Goal: Register for event/course

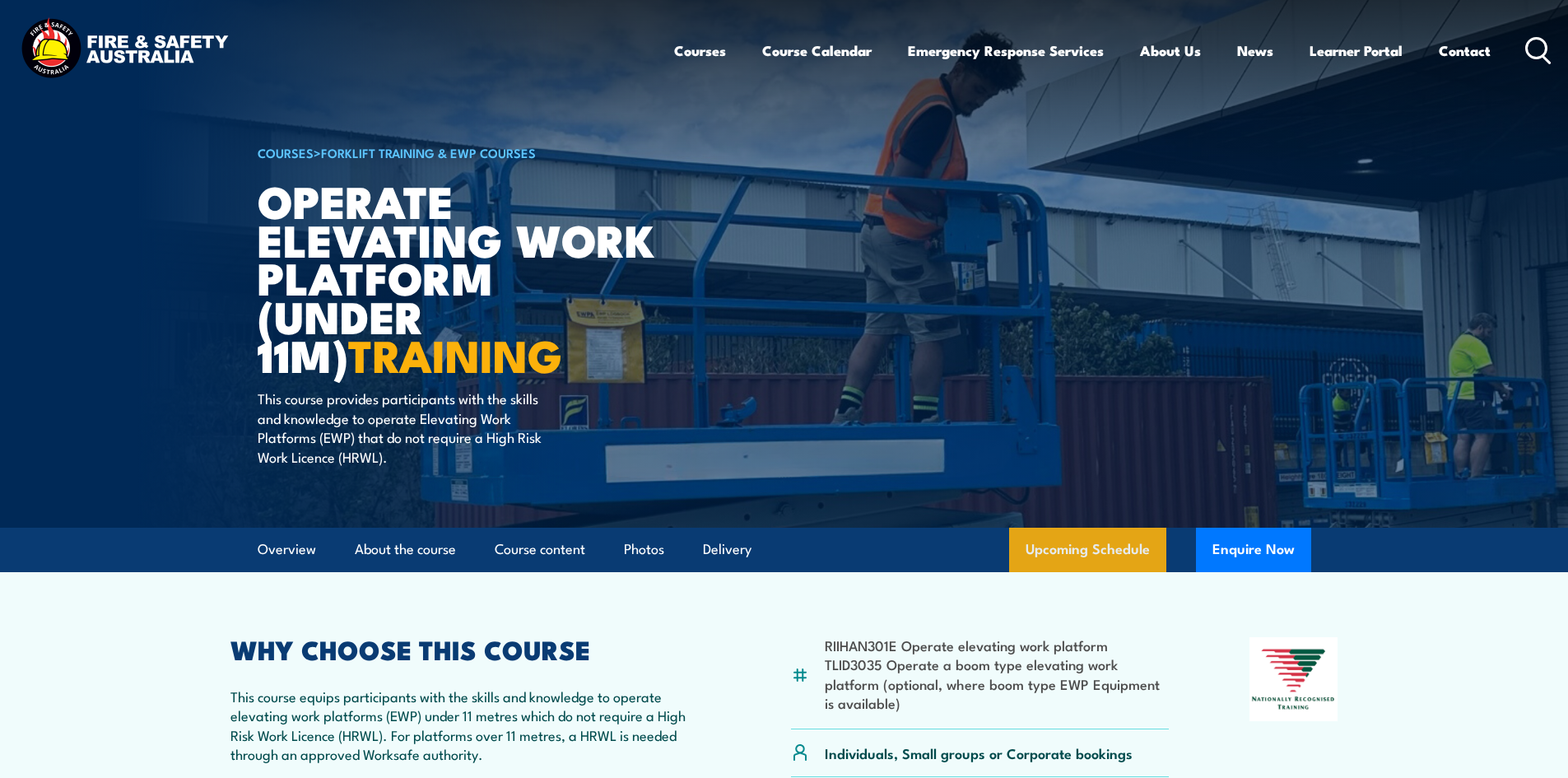
click at [1050, 558] on link "Upcoming Schedule" at bounding box center [1087, 550] width 157 height 44
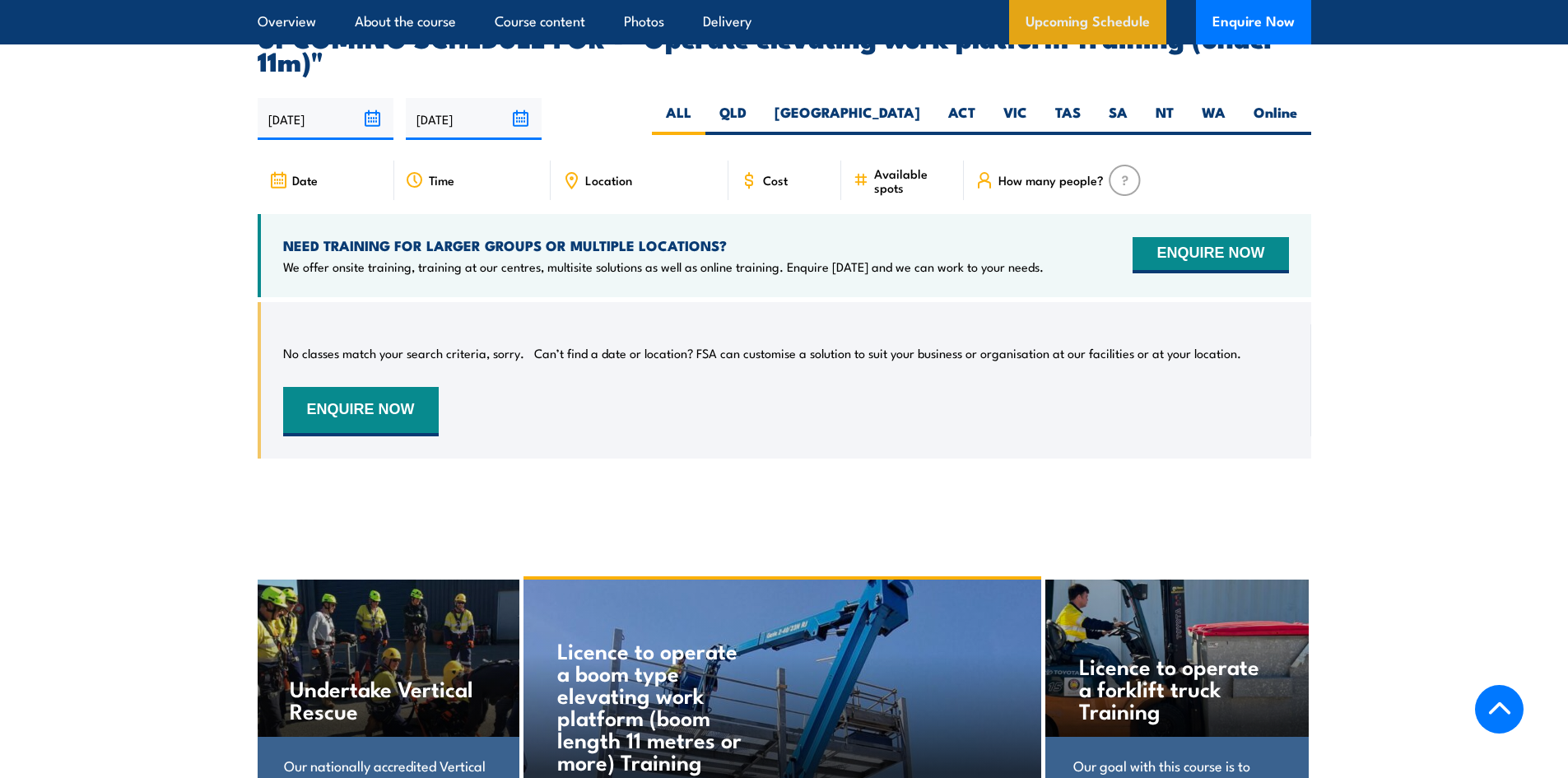
scroll to position [2560, 0]
click at [1123, 102] on label "SA" at bounding box center [1117, 118] width 47 height 32
click at [1128, 102] on input "SA" at bounding box center [1133, 107] width 11 height 11
radio input "true"
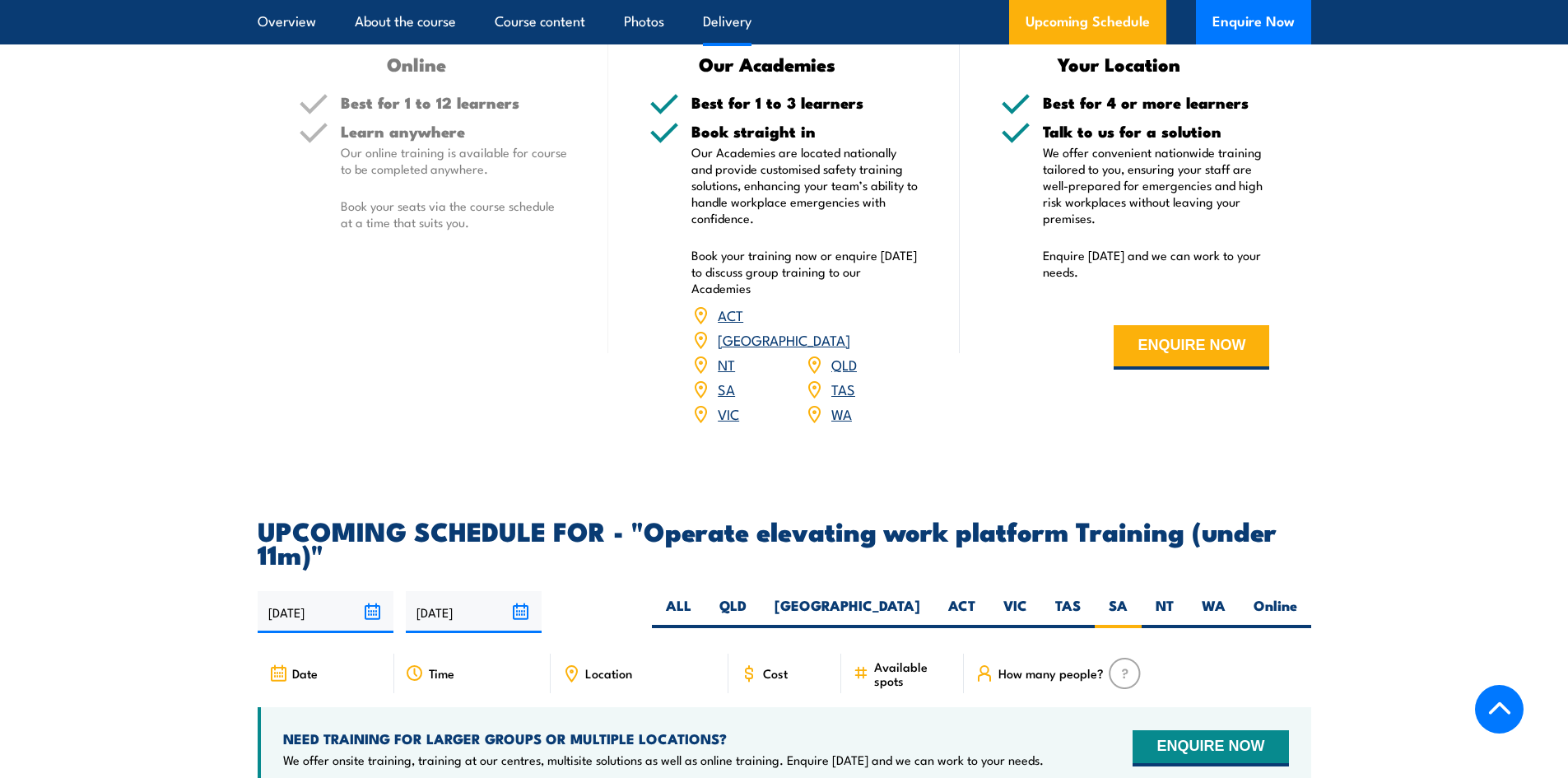
scroll to position [1737, 0]
